Goal: Task Accomplishment & Management: Use online tool/utility

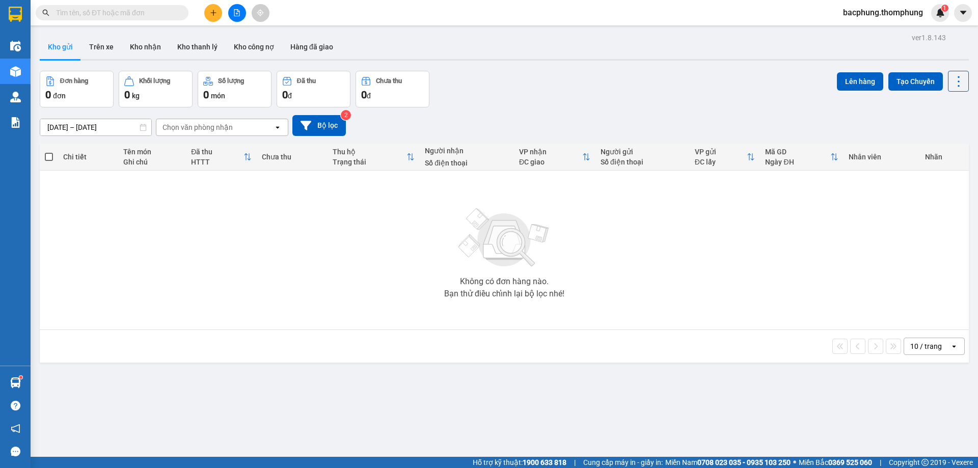
click at [228, 12] on div at bounding box center [237, 13] width 76 height 18
click at [239, 11] on icon "file-add" at bounding box center [236, 12] width 7 height 7
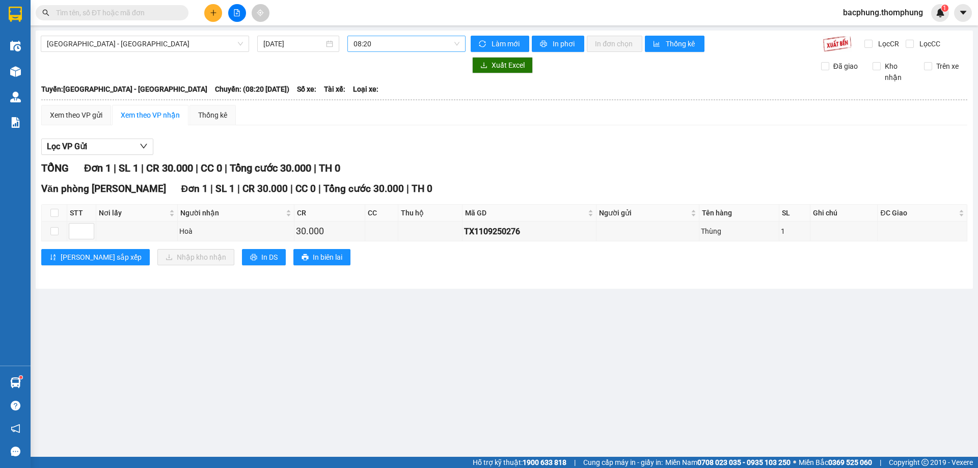
click at [390, 38] on span "08:20" at bounding box center [406, 43] width 106 height 15
click at [366, 115] on div "12:00" at bounding box center [392, 112] width 79 height 11
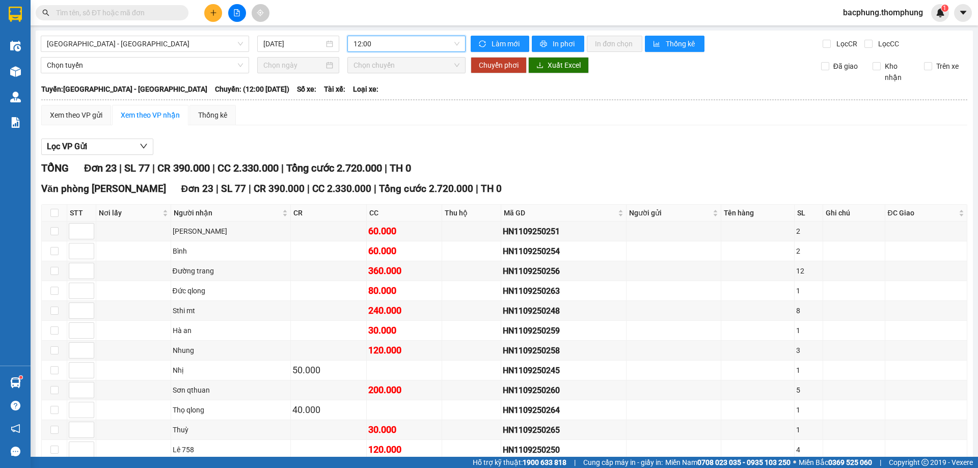
click at [405, 37] on span "12:00" at bounding box center [406, 43] width 106 height 15
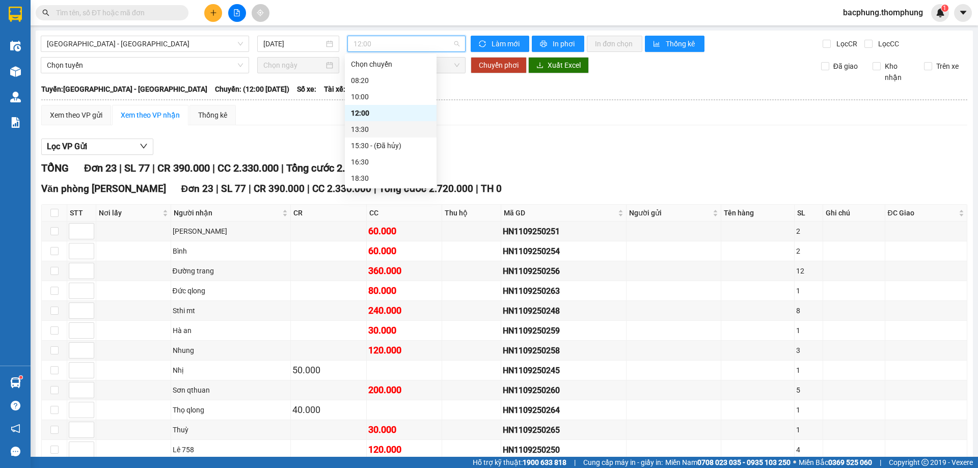
click at [365, 131] on div "13:30" at bounding box center [390, 129] width 79 height 11
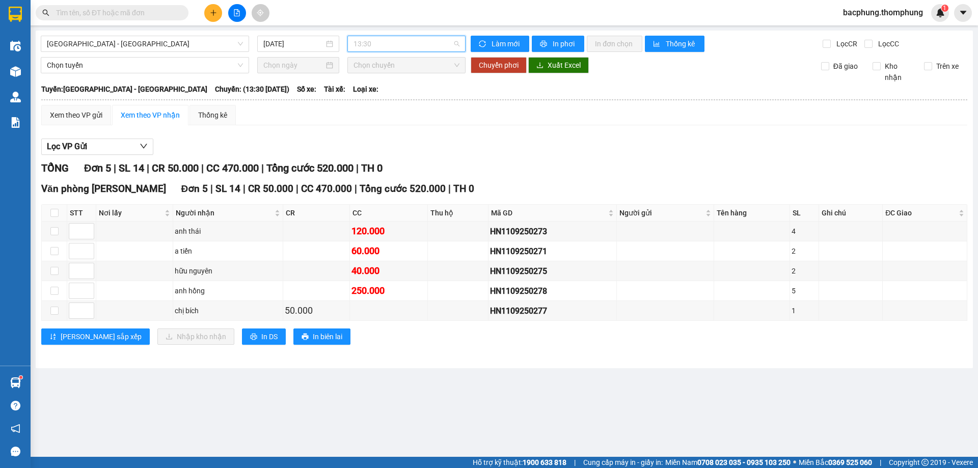
click at [381, 37] on span "13:30" at bounding box center [406, 43] width 106 height 15
click at [357, 111] on div "12:00" at bounding box center [392, 112] width 79 height 11
